Goal: Contribute content: Add original content to the website for others to see

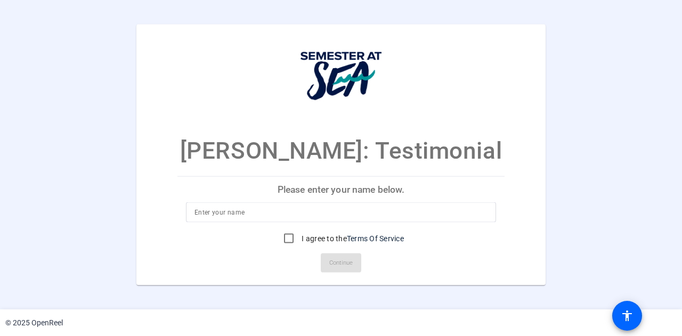
click at [312, 216] on input at bounding box center [341, 212] width 293 height 13
type input "[PERSON_NAME]"
click at [293, 237] on input "I agree to the Terms Of Service" at bounding box center [288, 238] width 21 height 21
checkbox input "true"
click at [337, 259] on span "Continue" at bounding box center [340, 263] width 23 height 16
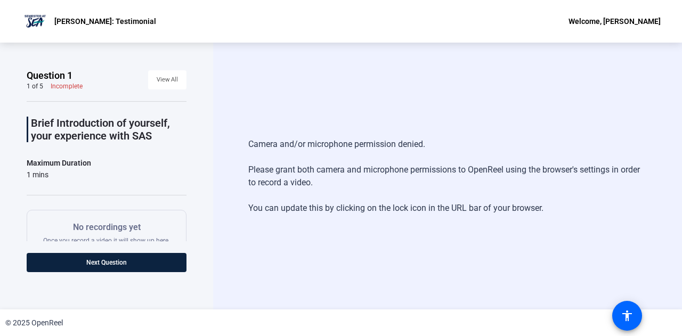
click at [415, 88] on div "Camera and/or microphone permission denied. Please grant both camera and microp…" at bounding box center [447, 176] width 469 height 267
drag, startPoint x: 546, startPoint y: 4, endPoint x: 407, endPoint y: 266, distance: 296.9
click at [407, 266] on div "Camera and/or microphone permission denied. Please grant both camera and microp…" at bounding box center [447, 176] width 469 height 267
click at [447, 233] on div "Camera and/or microphone permission denied. Please grant both camera and microp…" at bounding box center [447, 176] width 469 height 267
click at [287, 86] on div "Camera and/or microphone permission denied. Please grant both camera and microp…" at bounding box center [447, 176] width 469 height 267
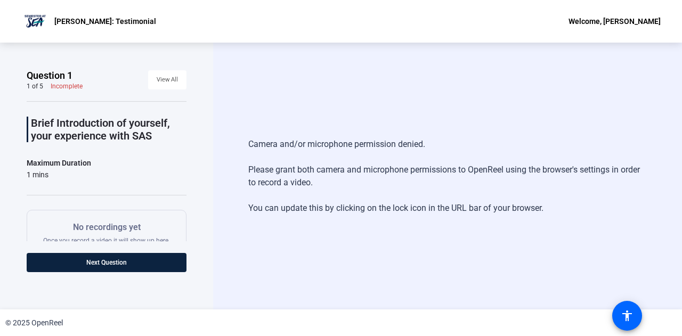
click at [101, 171] on div "Maximum Duration 1 mins" at bounding box center [107, 168] width 160 height 23
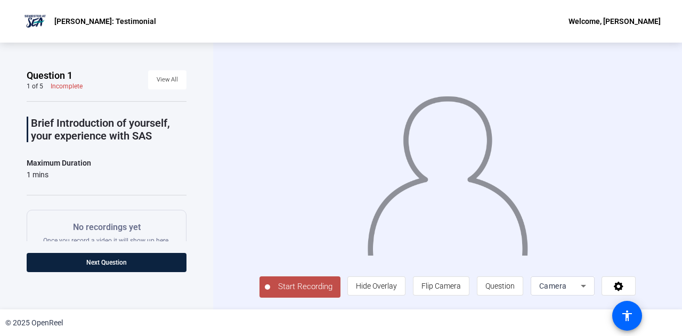
click at [324, 286] on span "Start Recording" at bounding box center [305, 287] width 70 height 12
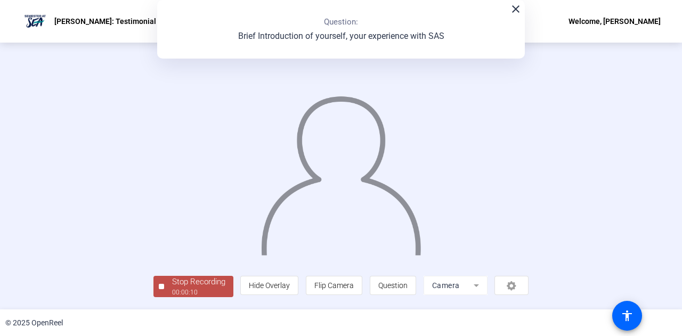
click at [222, 289] on div "00:00:10" at bounding box center [198, 293] width 53 height 10
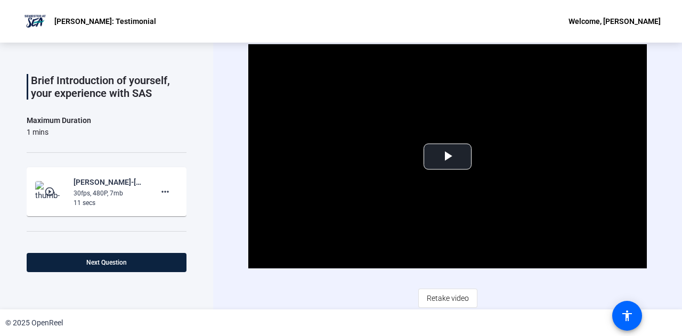
scroll to position [68, 0]
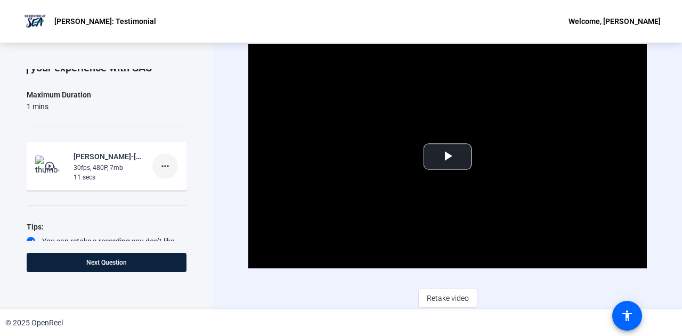
click at [161, 162] on mat-icon "more_horiz" at bounding box center [165, 166] width 13 height 13
click at [181, 200] on span "Retake" at bounding box center [177, 201] width 43 height 13
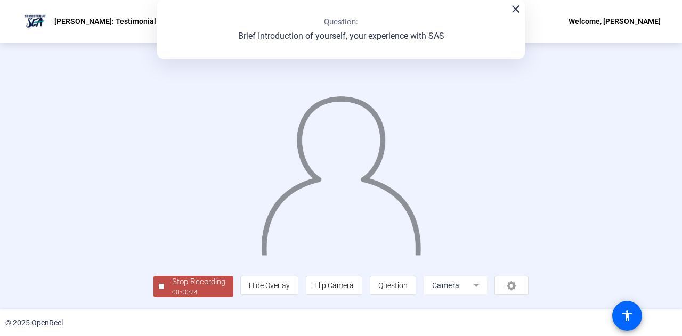
scroll to position [53, 0]
click at [172, 291] on div "00:00:25" at bounding box center [198, 293] width 53 height 10
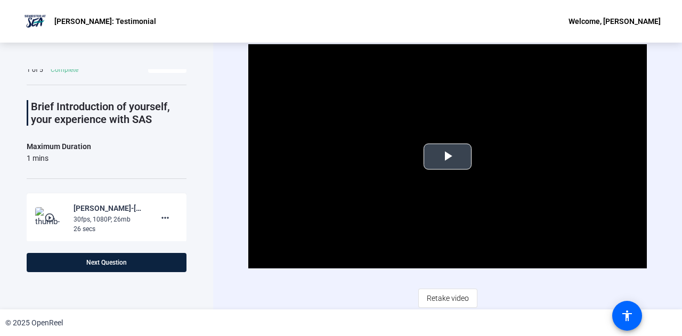
click at [448, 157] on span "Video Player" at bounding box center [448, 157] width 0 height 0
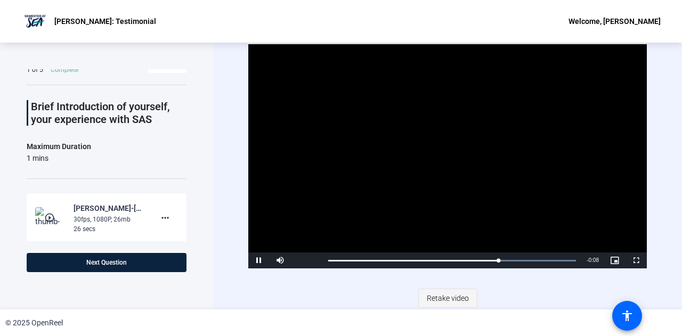
click at [431, 297] on span "Retake video" at bounding box center [448, 298] width 42 height 20
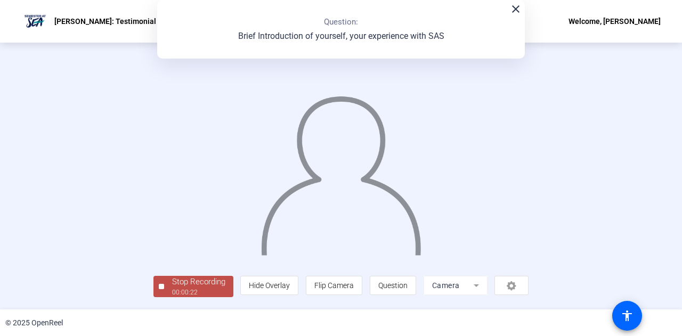
scroll to position [53, 0]
click at [172, 292] on div "00:00:23" at bounding box center [198, 293] width 53 height 10
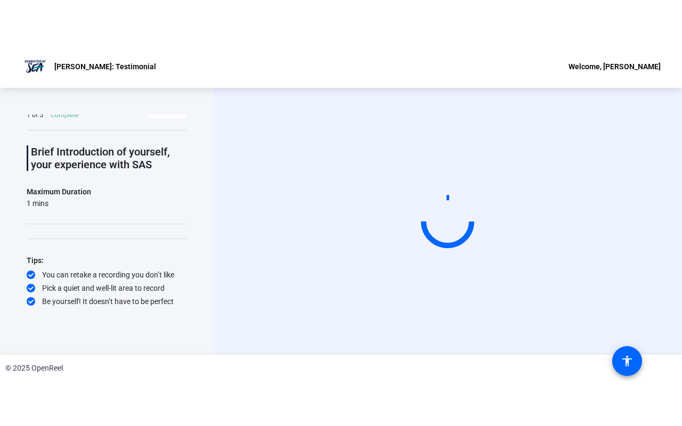
scroll to position [0, 0]
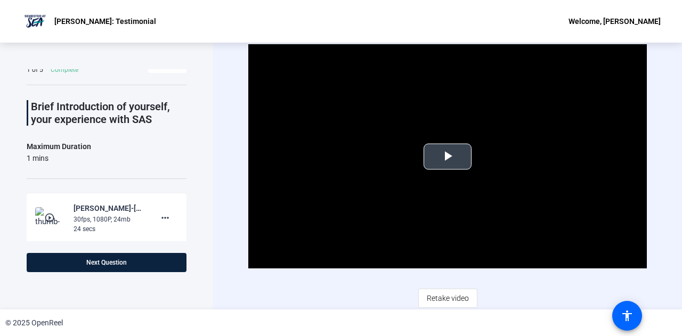
click at [448, 157] on span "Video Player" at bounding box center [448, 157] width 0 height 0
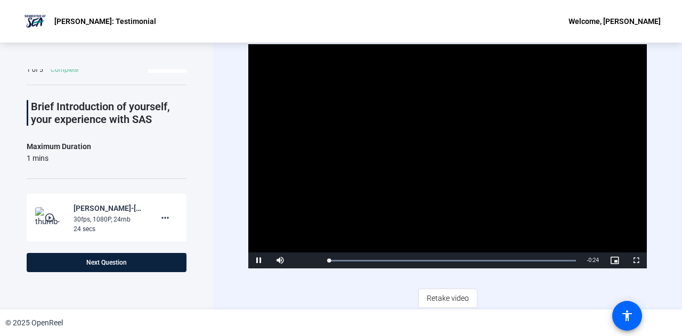
click at [445, 161] on video "Video Player" at bounding box center [447, 156] width 399 height 224
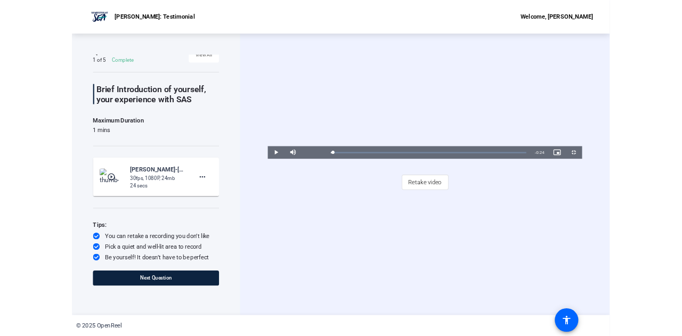
scroll to position [10, 0]
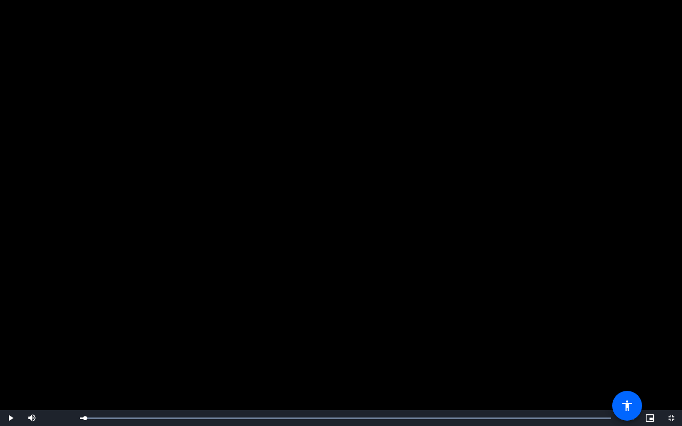
click at [364, 223] on video "Video Player" at bounding box center [341, 213] width 682 height 426
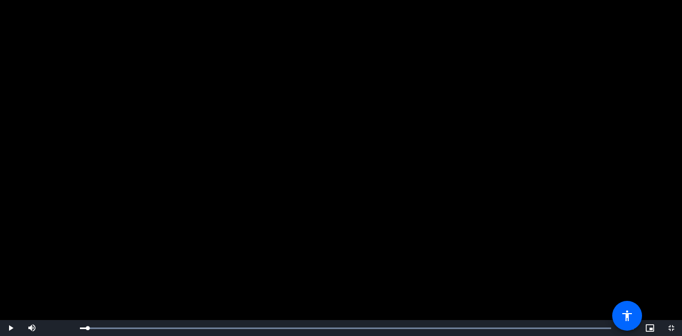
scroll to position [17, 0]
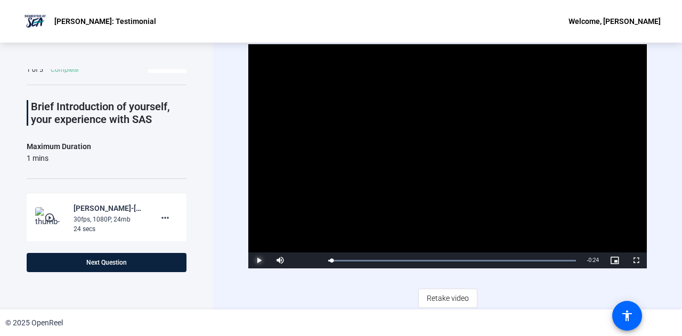
click at [259, 261] on span "Video Player" at bounding box center [258, 261] width 21 height 0
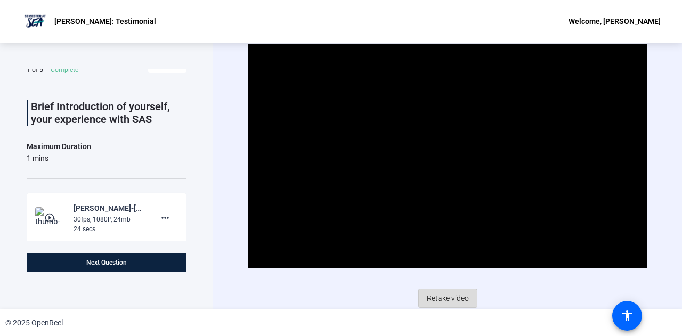
click at [447, 301] on span "Retake video" at bounding box center [448, 298] width 42 height 20
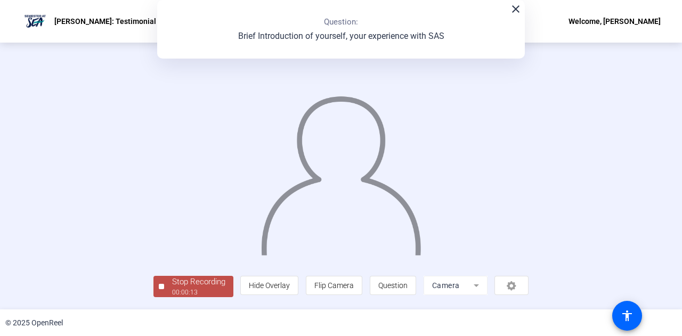
scroll to position [53, 0]
click at [172, 288] on div "Stop Recording" at bounding box center [198, 282] width 53 height 12
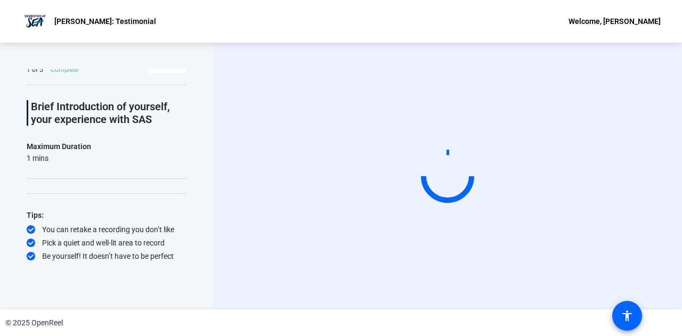
scroll to position [0, 0]
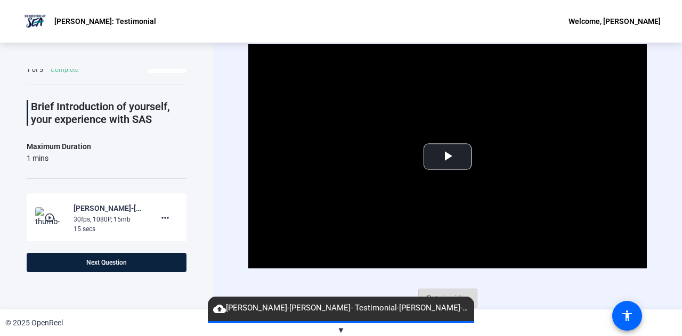
click at [457, 289] on span "Retake video" at bounding box center [448, 298] width 42 height 20
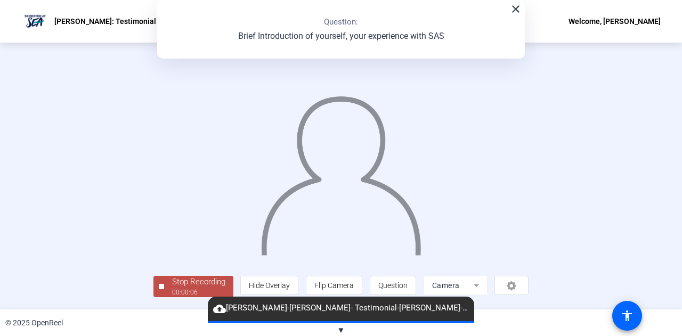
scroll to position [53, 0]
click at [172, 294] on div "00:00:07" at bounding box center [198, 293] width 53 height 10
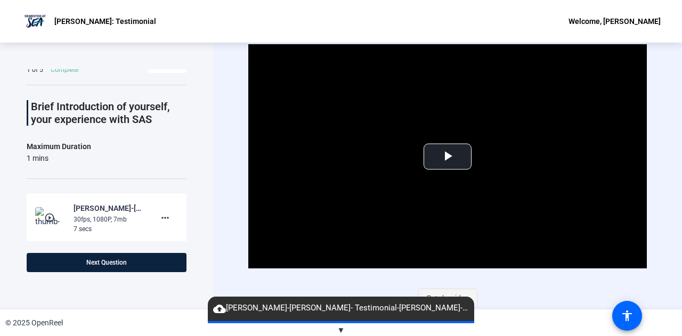
click at [427, 288] on span "Retake video" at bounding box center [448, 298] width 42 height 20
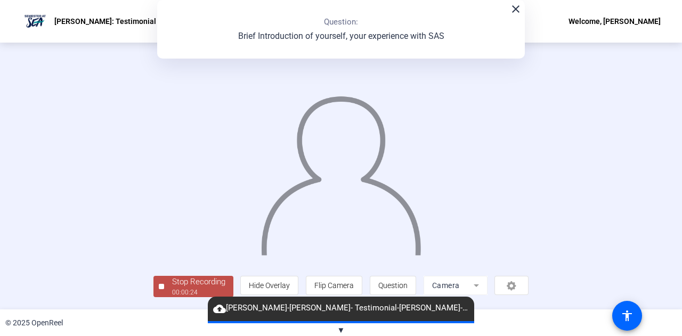
scroll to position [53, 0]
click at [172, 288] on div "Stop Recording" at bounding box center [198, 282] width 53 height 12
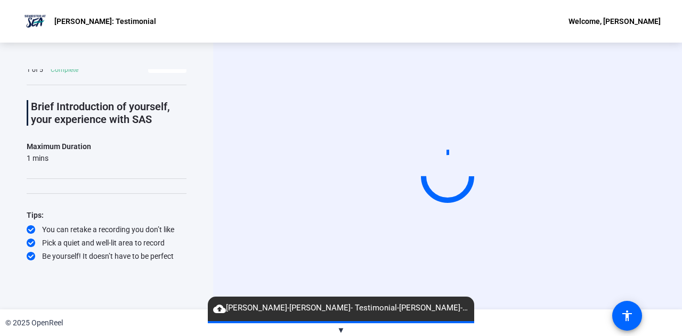
scroll to position [0, 0]
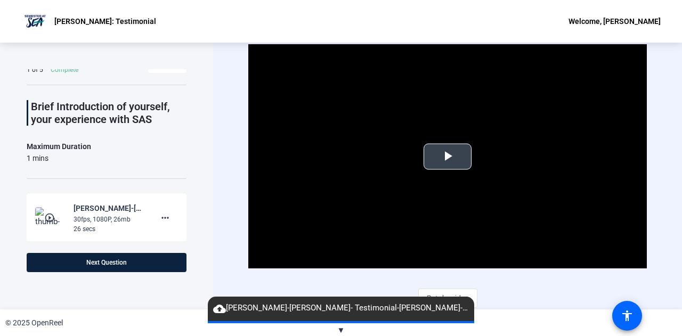
click at [448, 157] on span "Video Player" at bounding box center [448, 157] width 0 height 0
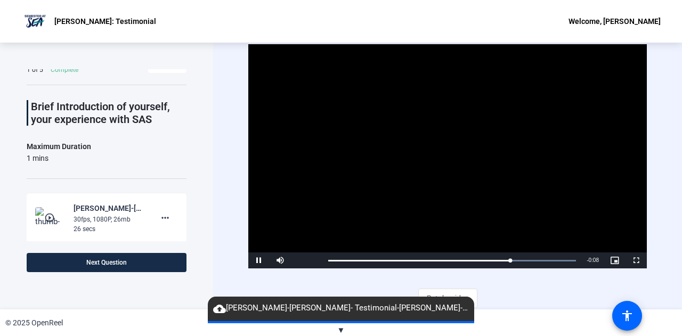
click at [143, 262] on span at bounding box center [107, 263] width 160 height 26
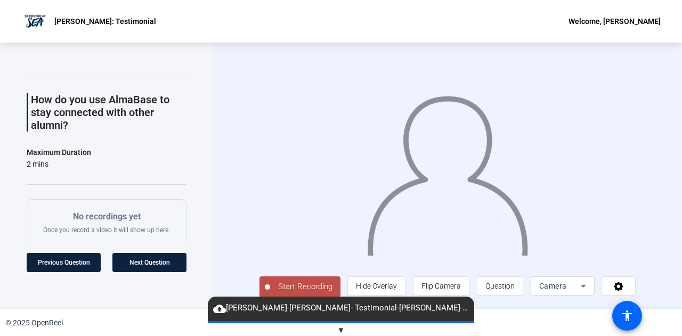
scroll to position [23, 0]
click at [311, 288] on span "Start Recording" at bounding box center [305, 287] width 70 height 12
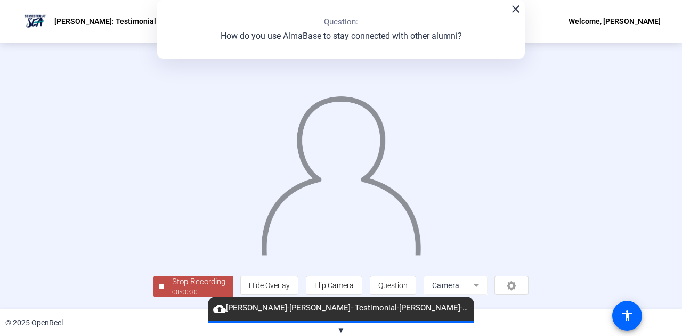
scroll to position [53, 0]
click at [172, 288] on div "Stop Recording" at bounding box center [198, 282] width 53 height 12
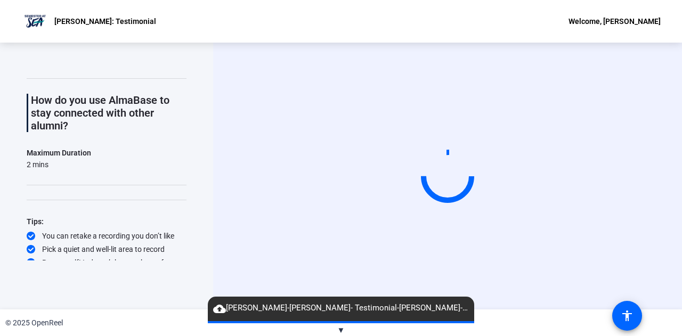
scroll to position [0, 0]
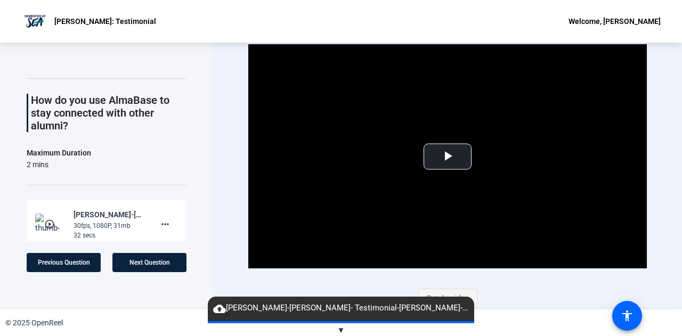
click at [439, 289] on span "Retake video" at bounding box center [448, 298] width 42 height 20
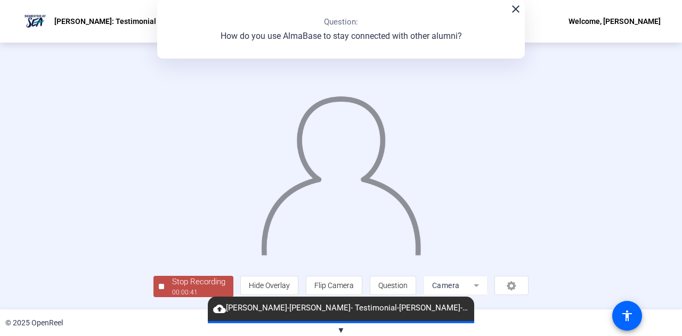
scroll to position [53, 0]
click at [172, 288] on div "Stop Recording" at bounding box center [198, 282] width 53 height 12
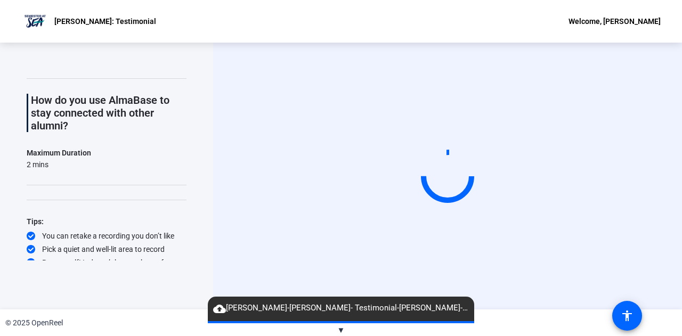
scroll to position [0, 0]
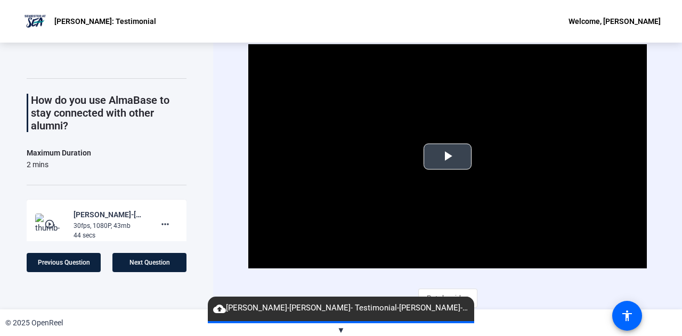
click at [448, 157] on span "Video Player" at bounding box center [448, 157] width 0 height 0
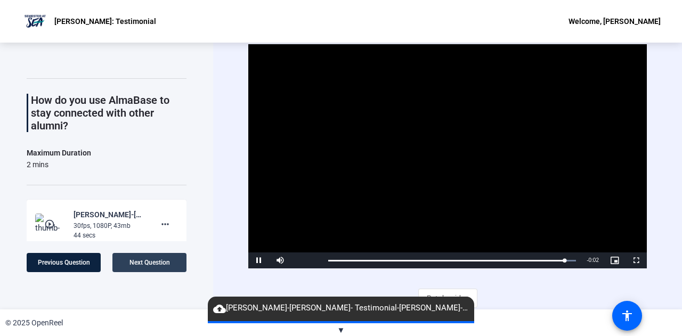
click at [164, 261] on span "Next Question" at bounding box center [150, 262] width 41 height 7
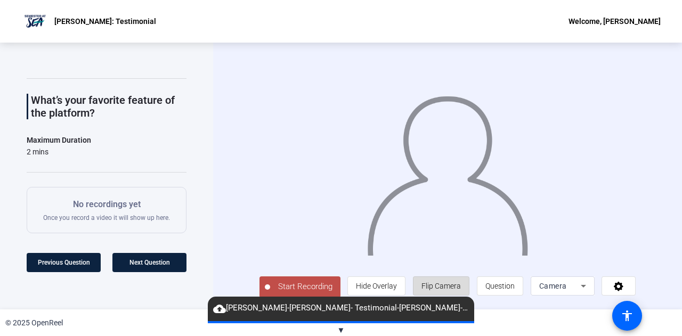
click at [468, 292] on span at bounding box center [441, 286] width 55 height 26
drag, startPoint x: 468, startPoint y: 292, endPoint x: 404, endPoint y: 276, distance: 66.5
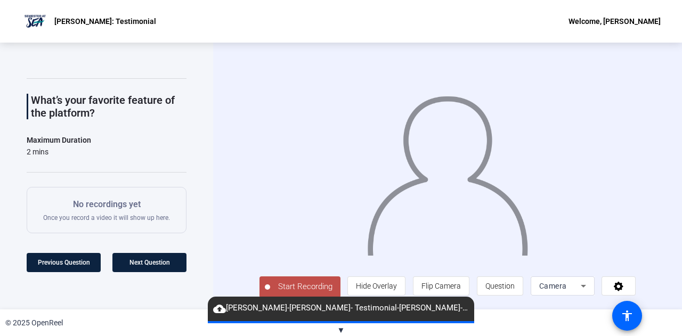
click at [404, 276] on div "Start Recording person Hide Overlay flip Flip Camera question_mark Question Cam…" at bounding box center [448, 175] width 377 height 243
click at [434, 285] on span "Flip Camera" at bounding box center [441, 286] width 39 height 20
click at [314, 288] on span "Start Recording" at bounding box center [305, 287] width 70 height 12
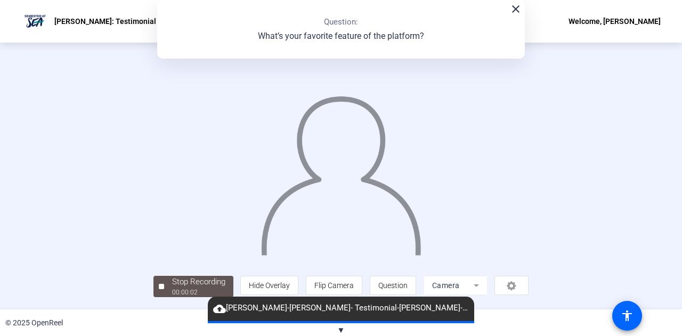
scroll to position [53, 0]
click at [164, 283] on span "Stop Recording 00:00:07" at bounding box center [198, 287] width 69 height 22
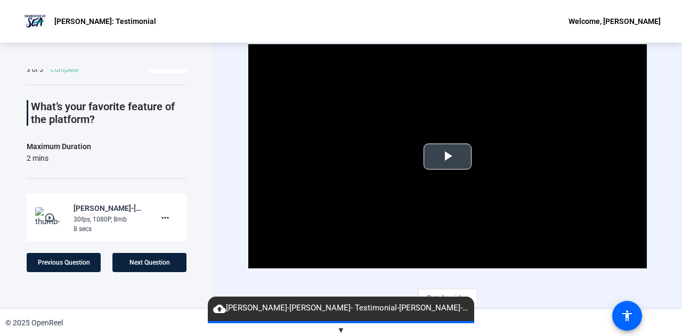
click at [448, 157] on span "Video Player" at bounding box center [448, 157] width 0 height 0
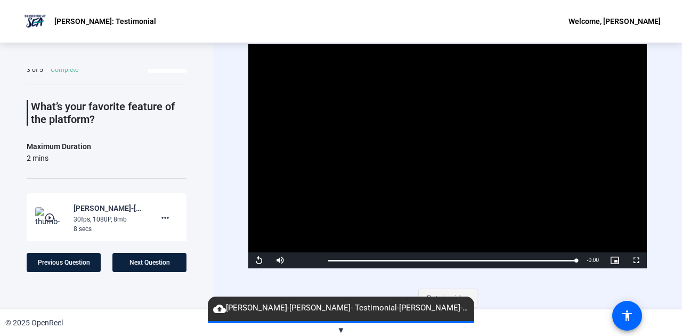
click at [467, 292] on span at bounding box center [448, 299] width 58 height 26
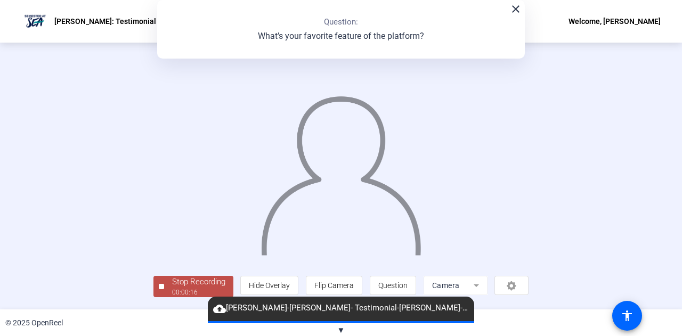
scroll to position [53, 0]
click at [172, 287] on div "Stop Recording" at bounding box center [198, 282] width 53 height 12
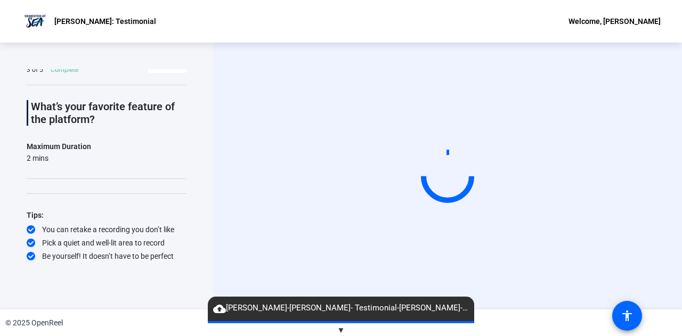
scroll to position [0, 0]
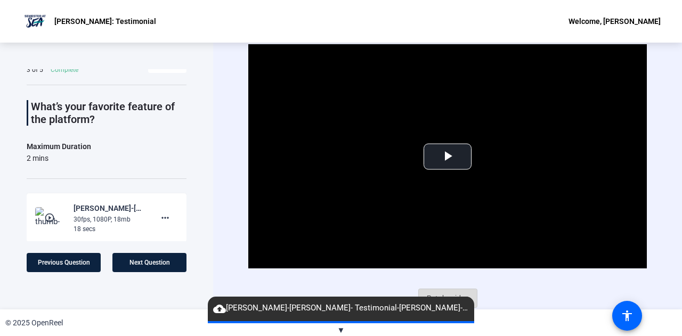
click at [421, 290] on span at bounding box center [448, 299] width 58 height 26
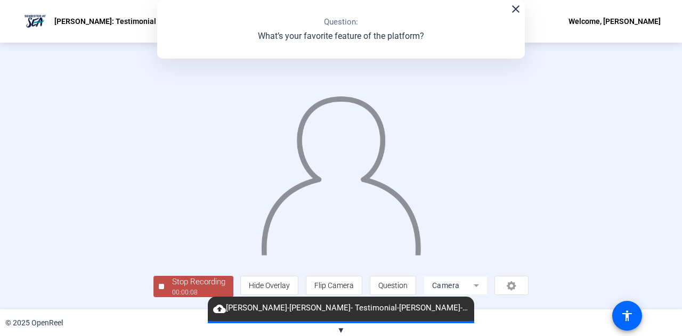
scroll to position [53, 0]
click at [172, 288] on div "Stop Recording" at bounding box center [198, 282] width 53 height 12
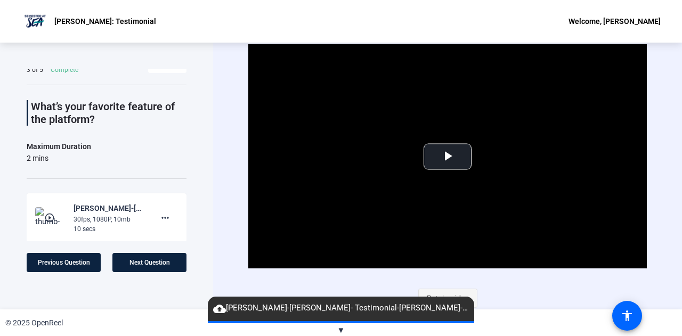
click at [449, 291] on span "Retake video" at bounding box center [448, 298] width 42 height 20
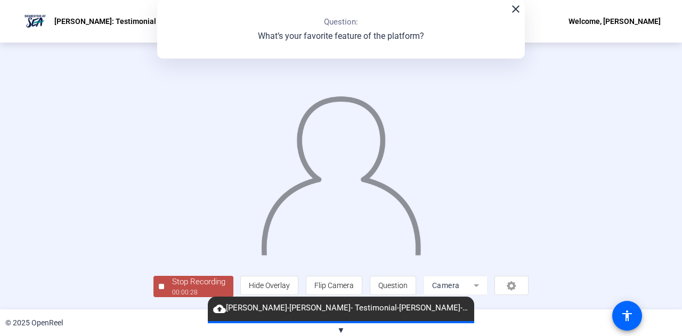
scroll to position [53, 0]
click at [172, 286] on div "Stop Recording" at bounding box center [198, 282] width 53 height 12
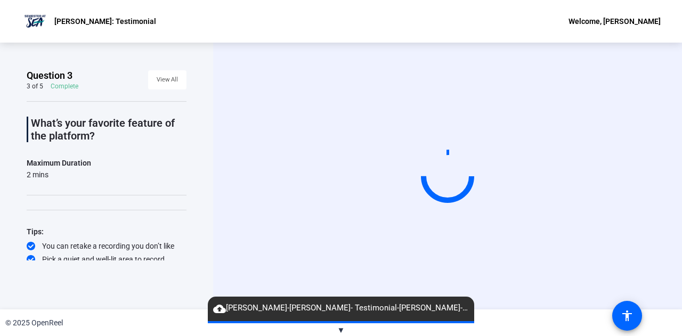
scroll to position [17, 0]
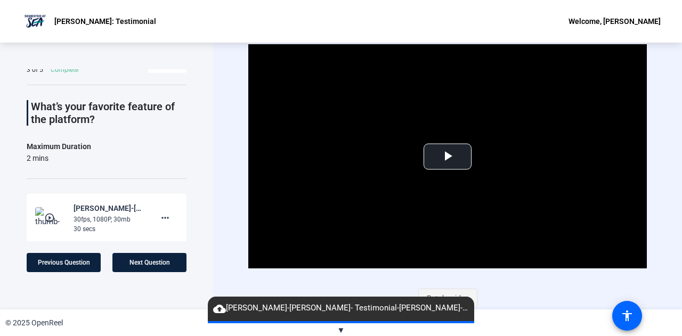
click at [449, 290] on span "Retake video" at bounding box center [448, 298] width 42 height 20
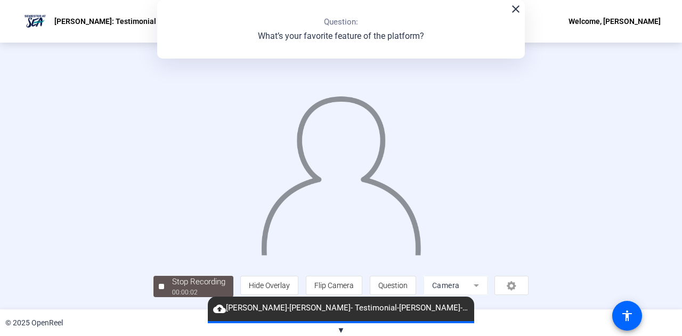
scroll to position [53, 0]
click at [172, 286] on div "Stop Recording" at bounding box center [198, 282] width 53 height 12
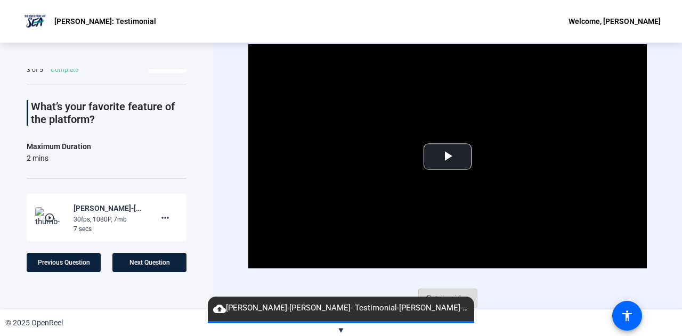
click at [458, 291] on span "Retake video" at bounding box center [448, 298] width 42 height 20
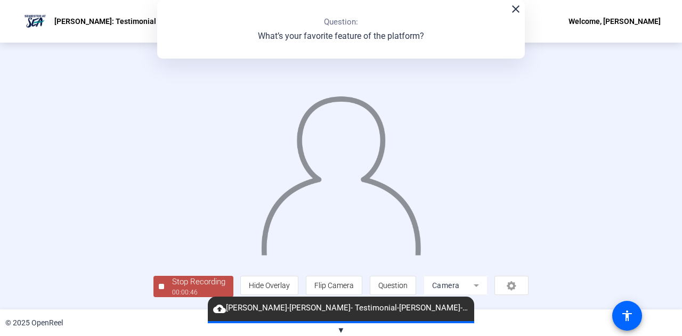
scroll to position [53, 0]
click at [172, 286] on div "Stop Recording" at bounding box center [198, 282] width 53 height 12
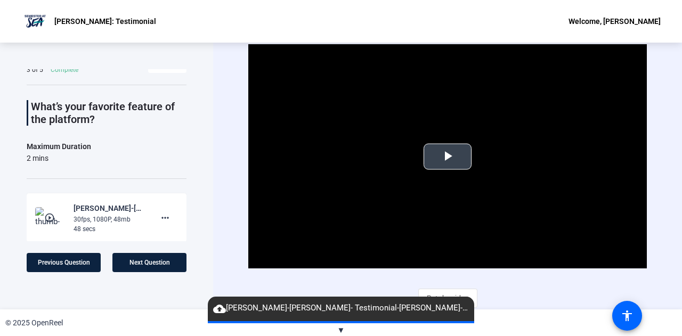
click at [448, 157] on span "Video Player" at bounding box center [448, 157] width 0 height 0
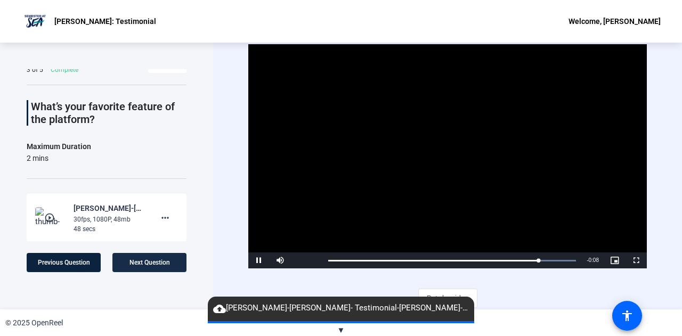
click at [139, 266] on span "Next Question" at bounding box center [150, 262] width 41 height 7
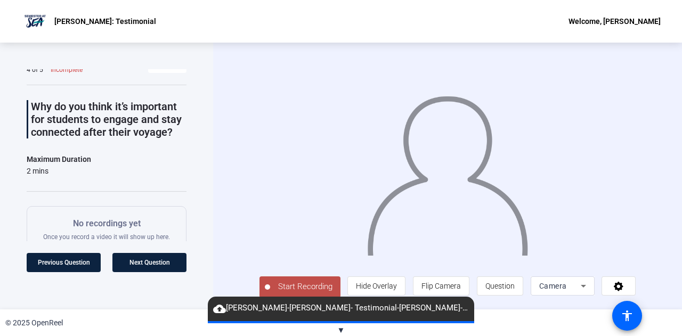
click at [314, 288] on span "Start Recording" at bounding box center [305, 287] width 70 height 12
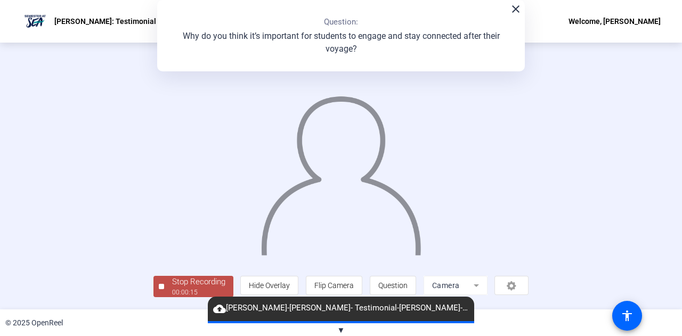
scroll to position [53, 0]
click at [172, 288] on div "Stop Recording" at bounding box center [198, 282] width 53 height 12
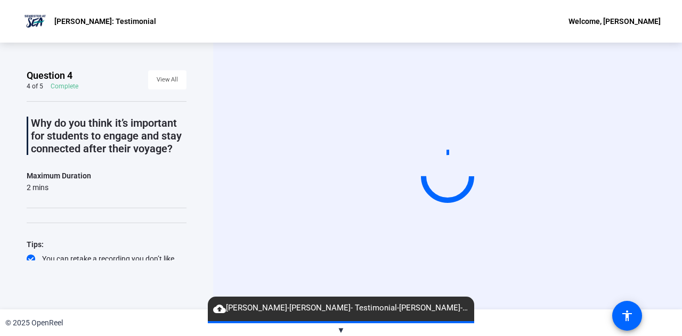
scroll to position [42, 0]
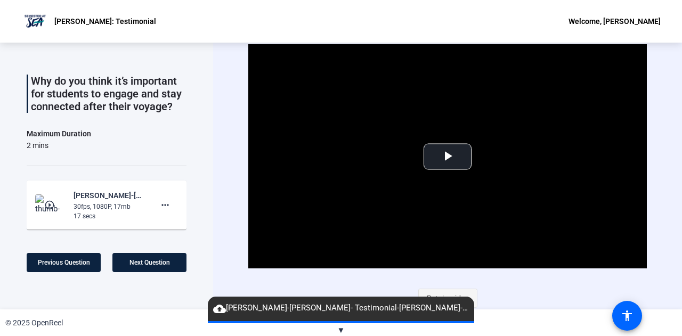
click at [452, 291] on span "Retake video" at bounding box center [448, 298] width 42 height 20
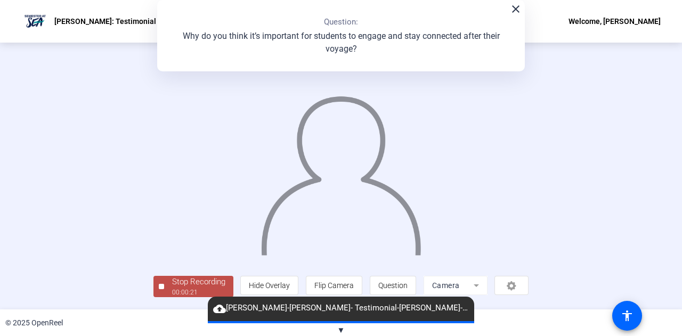
scroll to position [53, 0]
click at [172, 288] on div "Stop Recording" at bounding box center [198, 282] width 53 height 12
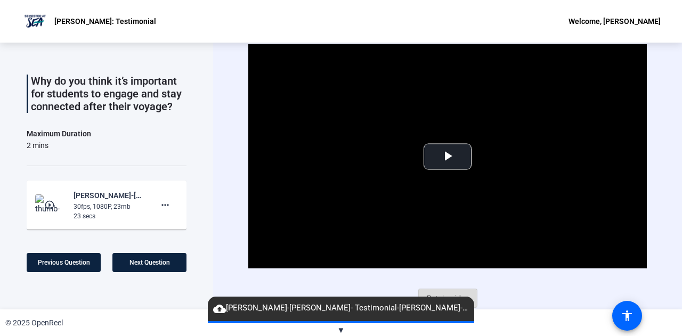
click at [434, 289] on span "Retake video" at bounding box center [448, 298] width 42 height 20
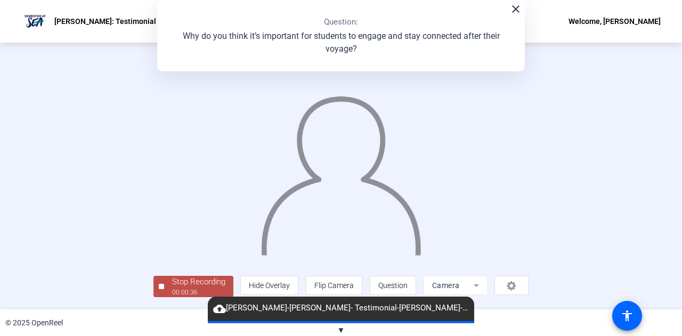
scroll to position [53, 0]
click at [172, 283] on div "Stop Recording" at bounding box center [198, 282] width 53 height 12
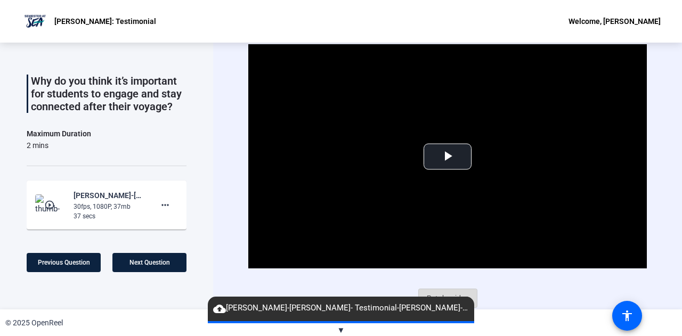
click at [466, 292] on span at bounding box center [448, 299] width 58 height 26
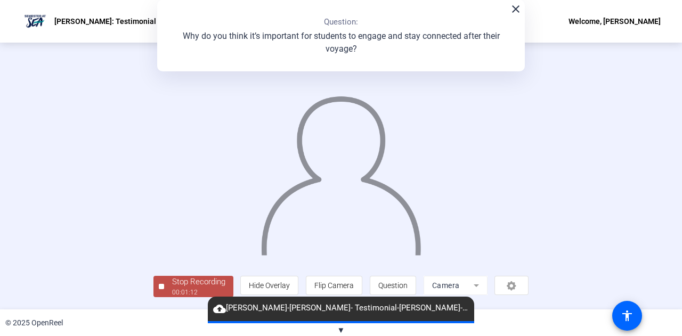
scroll to position [53, 0]
click at [172, 285] on div "Stop Recording" at bounding box center [198, 282] width 53 height 12
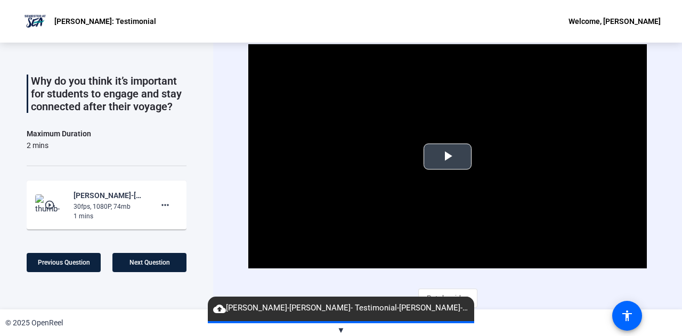
click at [448, 157] on span "Video Player" at bounding box center [448, 157] width 0 height 0
click at [157, 262] on span "Next Question" at bounding box center [150, 262] width 41 height 7
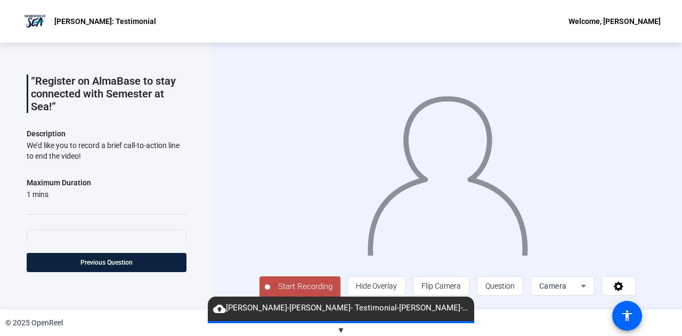
click at [312, 288] on span "Start Recording" at bounding box center [305, 287] width 70 height 12
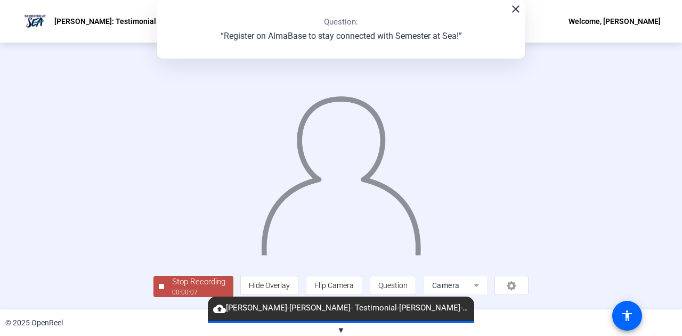
scroll to position [53, 0]
click at [172, 284] on div "Stop Recording" at bounding box center [198, 282] width 53 height 12
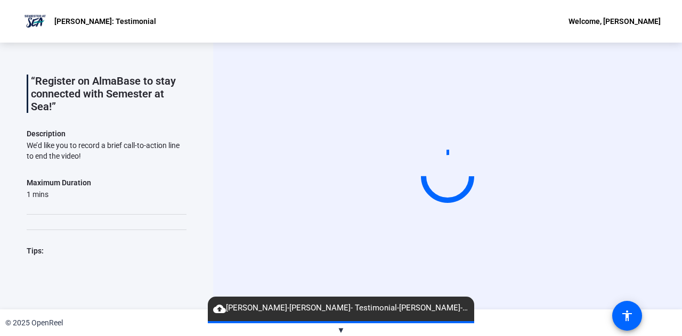
scroll to position [0, 0]
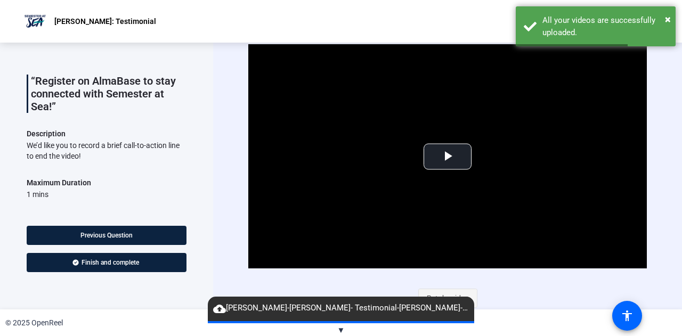
click at [448, 289] on span "Retake video" at bounding box center [448, 298] width 42 height 20
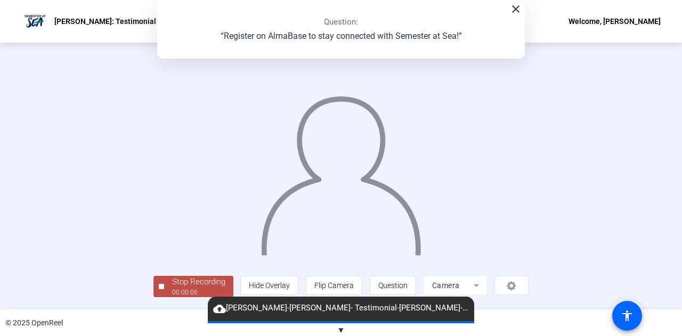
scroll to position [53, 0]
click at [172, 294] on div "00:00:07" at bounding box center [198, 293] width 53 height 10
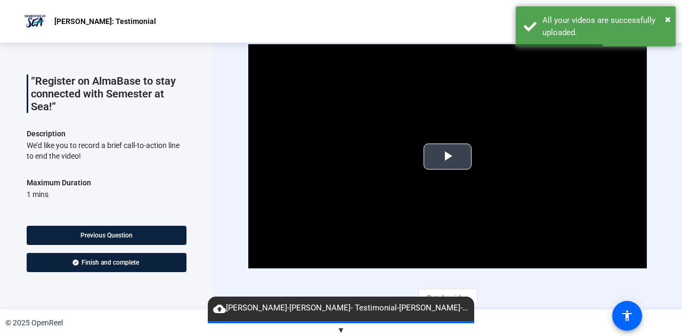
click at [448, 157] on span "Video Player" at bounding box center [448, 157] width 0 height 0
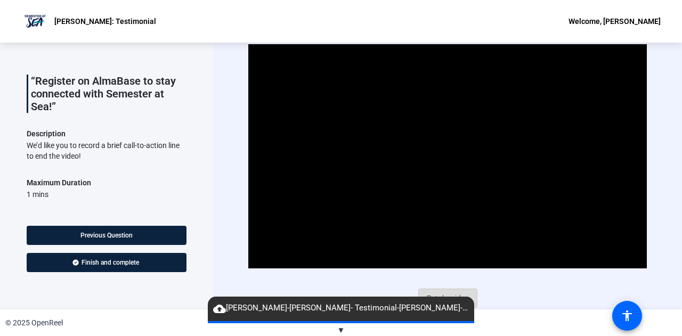
click at [439, 291] on span "Retake video" at bounding box center [448, 298] width 42 height 20
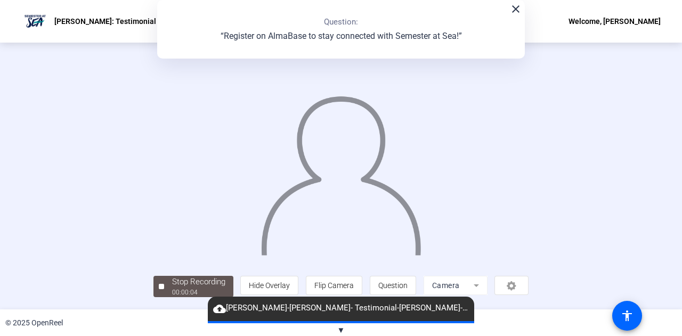
scroll to position [53, 0]
click at [172, 294] on div "00:00:05" at bounding box center [198, 293] width 53 height 10
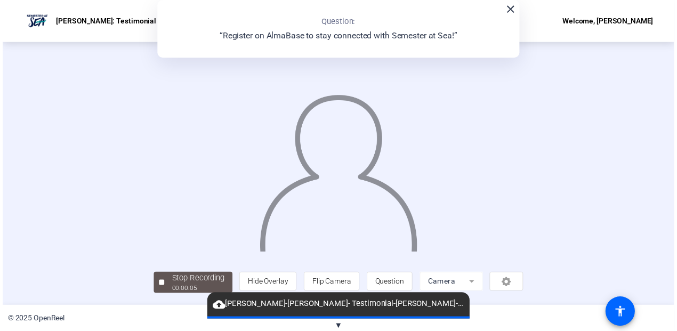
scroll to position [0, 0]
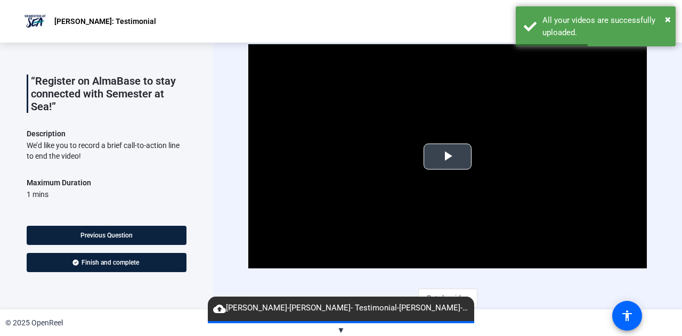
click at [448, 157] on span "Video Player" at bounding box center [448, 157] width 0 height 0
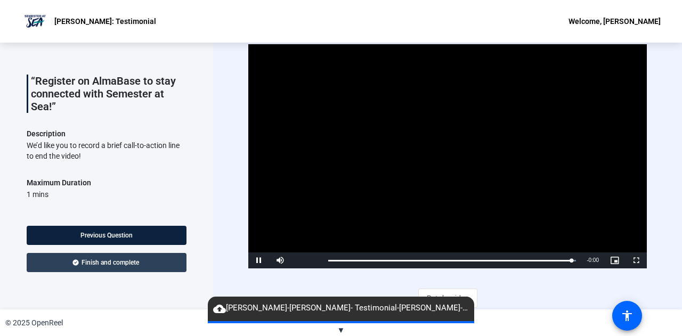
click at [134, 266] on span "Finish and complete" at bounding box center [111, 263] width 58 height 9
